Goal: Task Accomplishment & Management: Complete application form

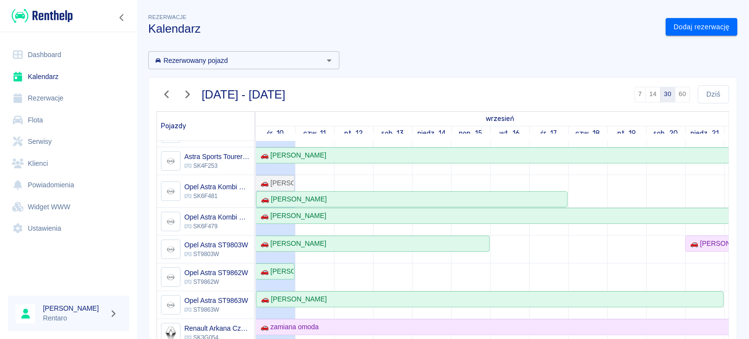
scroll to position [293, 0]
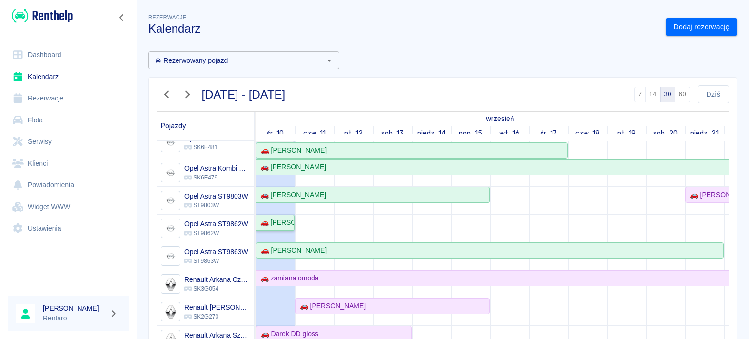
click at [291, 226] on link "🚗 [PERSON_NAME]" at bounding box center [275, 223] width 39 height 16
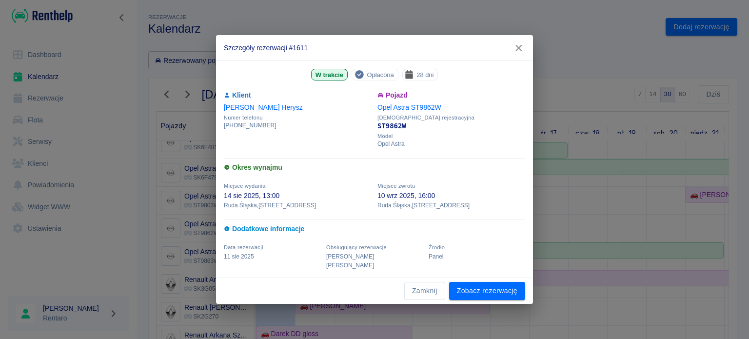
drag, startPoint x: 515, startPoint y: 54, endPoint x: 331, endPoint y: 213, distance: 243.5
click at [515, 53] on icon "button" at bounding box center [519, 48] width 13 height 10
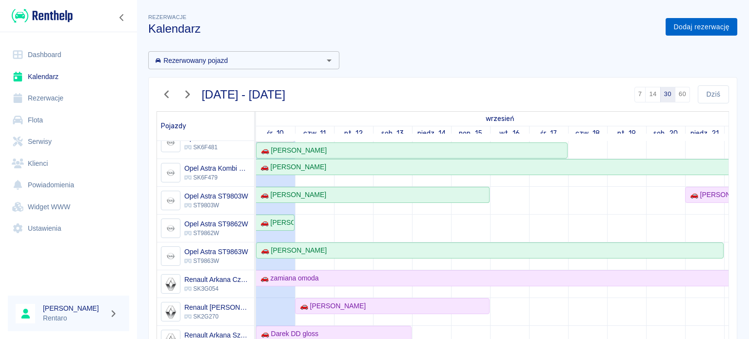
click at [674, 18] on link "Dodaj rezerwację" at bounding box center [702, 27] width 72 height 18
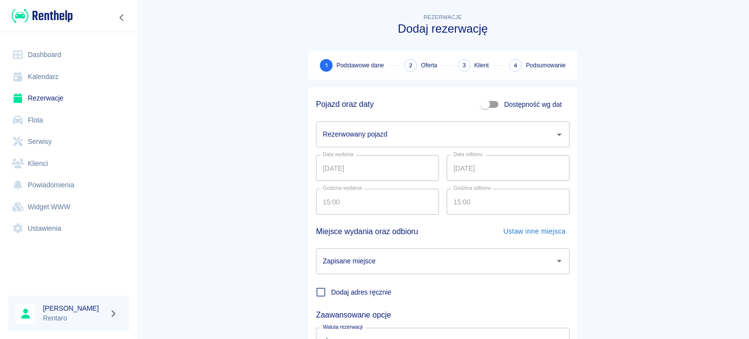
click at [444, 143] on div "Rezerwowany pojazd" at bounding box center [443, 134] width 254 height 26
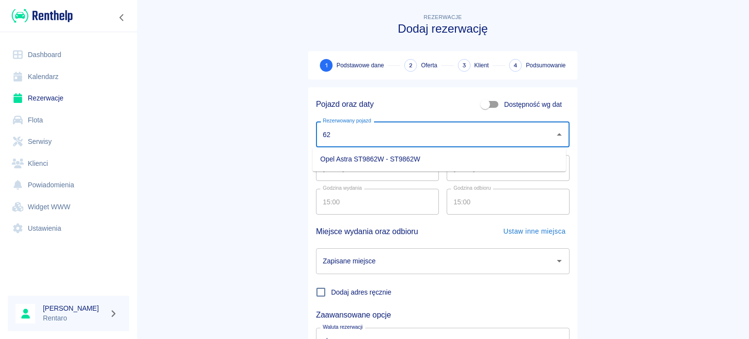
click at [453, 165] on li "Opel Astra ST9862W - ST9862W" at bounding box center [440, 159] width 254 height 16
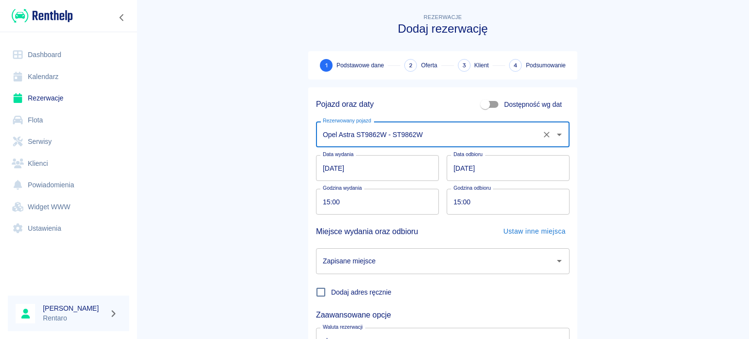
type input "Opel Astra ST9862W - ST9862W"
click at [400, 168] on input "[DATE]" at bounding box center [377, 168] width 123 height 26
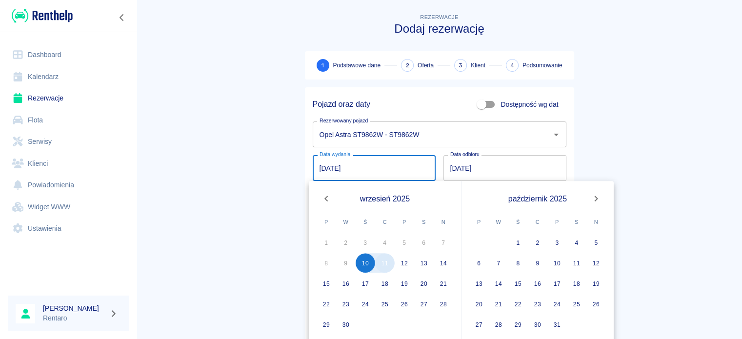
click at [383, 267] on button "11" at bounding box center [385, 263] width 20 height 20
type input "[DATE]"
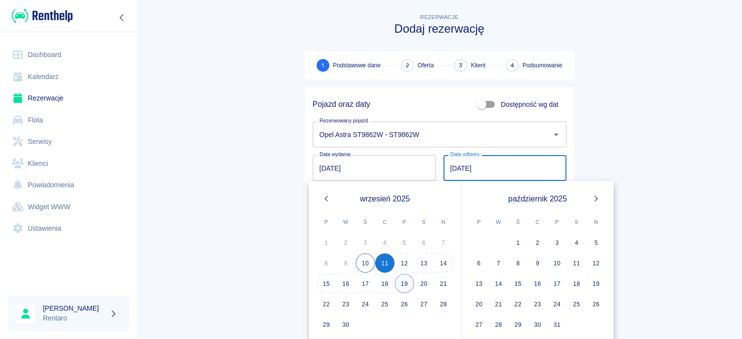
drag, startPoint x: 400, startPoint y: 283, endPoint x: 412, endPoint y: 287, distance: 12.2
click at [401, 283] on button "19" at bounding box center [405, 284] width 20 height 20
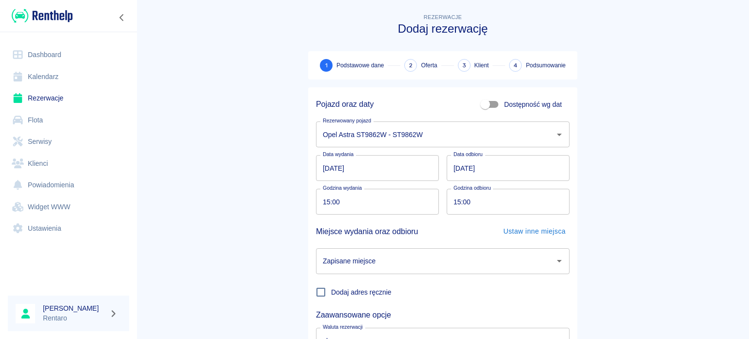
click at [505, 167] on input "[DATE]" at bounding box center [508, 168] width 123 height 26
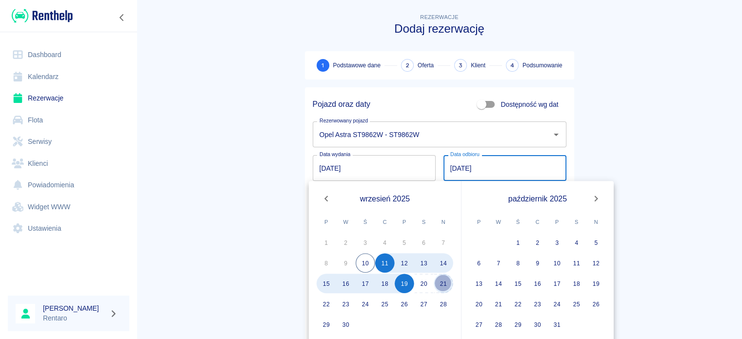
drag, startPoint x: 443, startPoint y: 284, endPoint x: 464, endPoint y: 290, distance: 21.7
click at [443, 284] on button "21" at bounding box center [444, 284] width 20 height 20
type input "[DATE]"
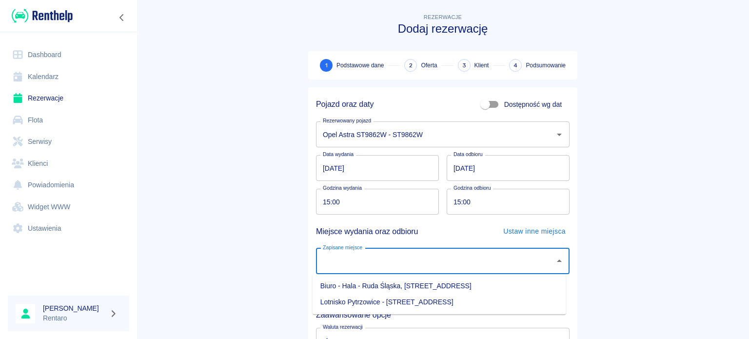
click at [477, 265] on input "Zapisane miejsce" at bounding box center [436, 261] width 230 height 17
drag, startPoint x: 445, startPoint y: 286, endPoint x: 478, endPoint y: 271, distance: 36.2
click at [445, 286] on li "Biuro - Hala - Ruda Śląska, [STREET_ADDRESS]" at bounding box center [440, 286] width 254 height 16
type input "Biuro - Hala - Ruda Śląska, [STREET_ADDRESS]"
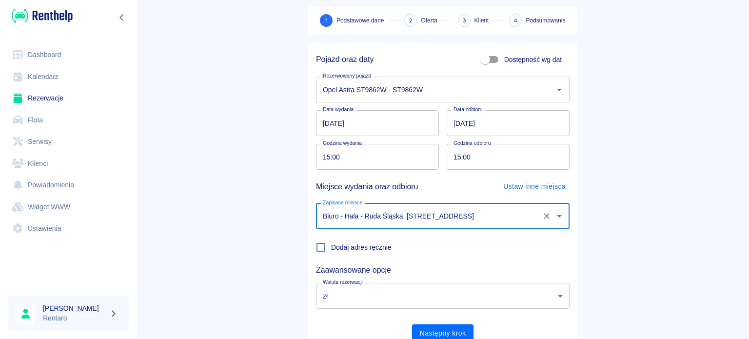
scroll to position [84, 0]
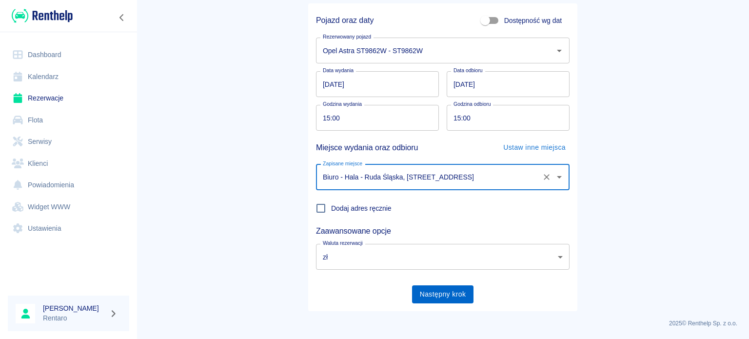
click at [443, 296] on button "Następny krok" at bounding box center [443, 294] width 62 height 18
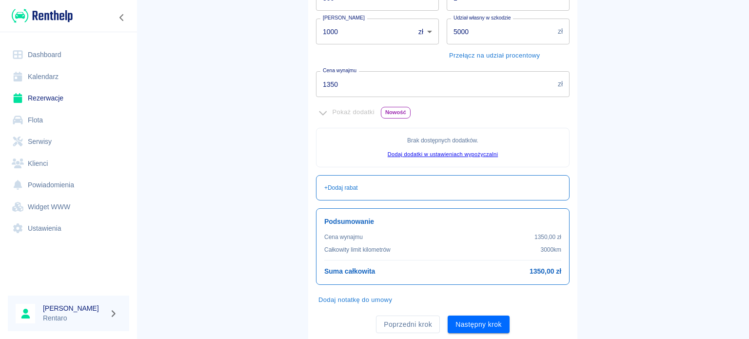
scroll to position [223, 0]
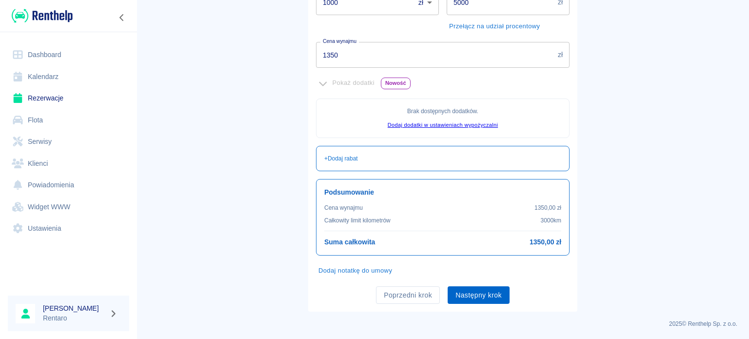
click at [479, 292] on button "Następny krok" at bounding box center [479, 295] width 62 height 18
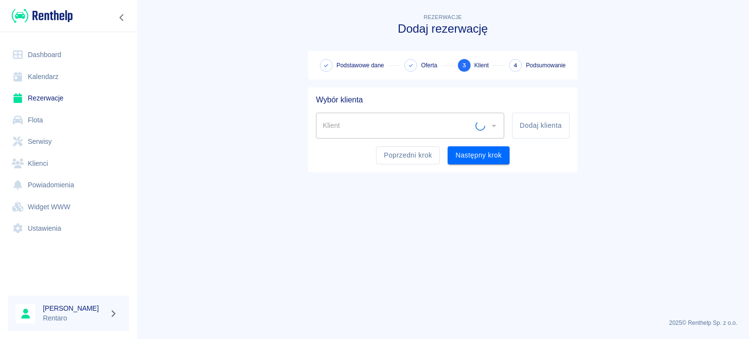
scroll to position [0, 0]
click at [418, 144] on div "Poprzedni krok Następny krok" at bounding box center [438, 152] width 261 height 26
click at [419, 136] on div "Klient" at bounding box center [410, 126] width 188 height 26
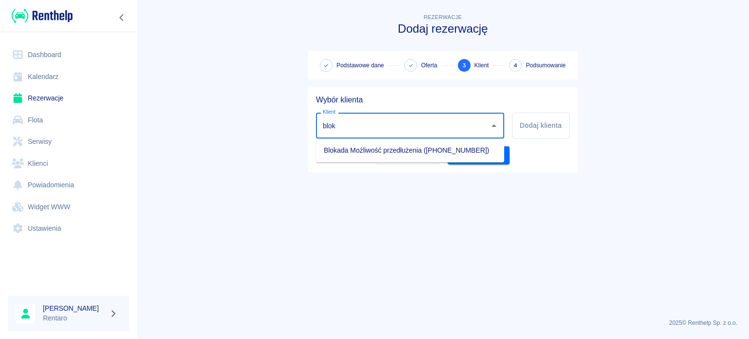
click at [401, 156] on li "Blokada Możliwość przedłużenia ([PHONE_NUMBER])" at bounding box center [410, 150] width 188 height 16
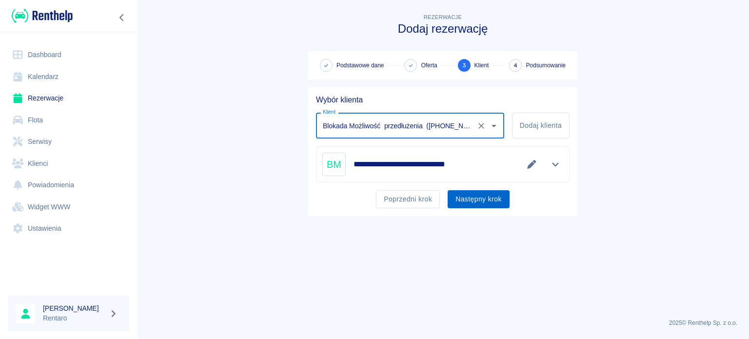
type input "Blokada Możliwość przedłużenia ([PHONE_NUMBER])"
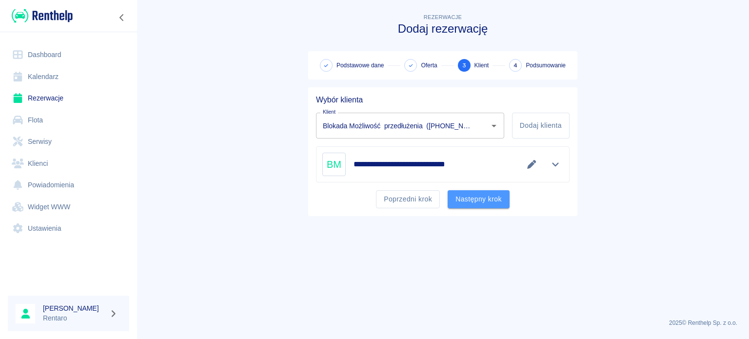
click at [472, 192] on button "Następny krok" at bounding box center [479, 199] width 62 height 18
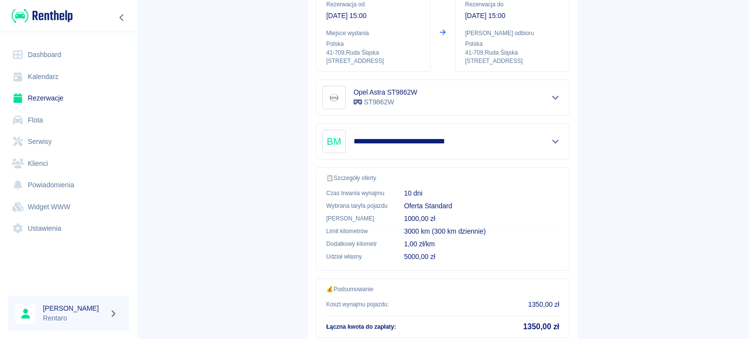
scroll to position [185, 0]
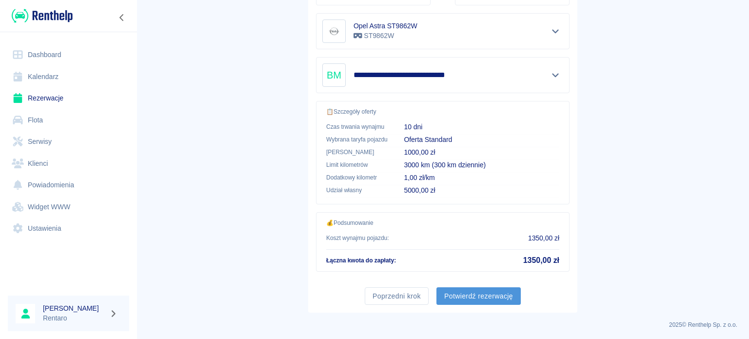
drag, startPoint x: 476, startPoint y: 296, endPoint x: 479, endPoint y: 300, distance: 5.0
click at [476, 296] on button "Potwierdź rezerwację" at bounding box center [479, 296] width 84 height 18
